Goal: Transaction & Acquisition: Purchase product/service

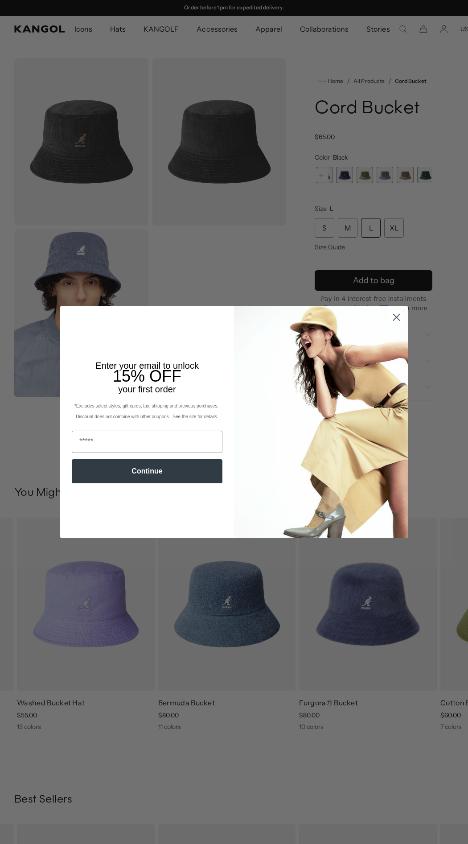
scroll to position [639, 0]
